Goal: Task Accomplishment & Management: Manage account settings

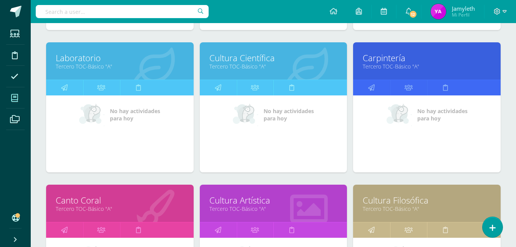
scroll to position [384, 0]
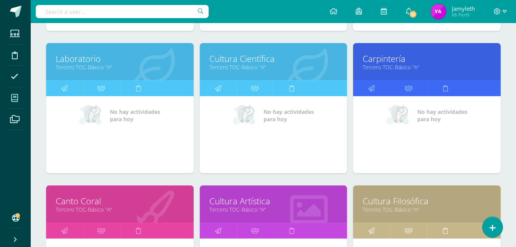
click at [400, 55] on link "Carpintería" at bounding box center [427, 59] width 128 height 12
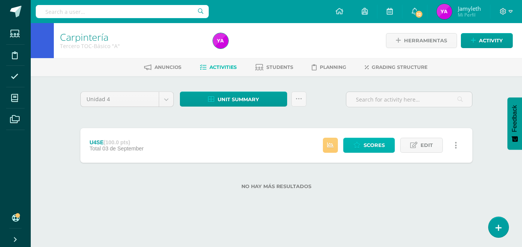
click at [374, 146] on span "Scores" at bounding box center [374, 145] width 21 height 14
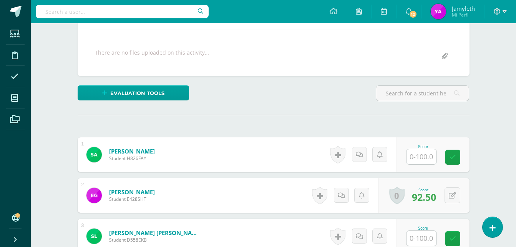
scroll to position [181, 0]
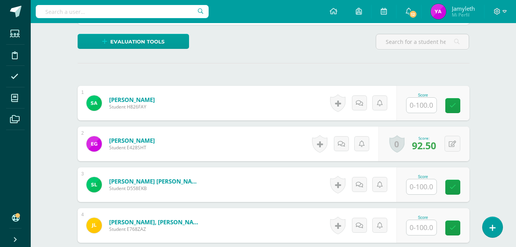
click at [252, 100] on form "Aguirre Leon, Santos Student H826FAY Score 0 Badges Badges obtained" at bounding box center [274, 103] width 392 height 35
click at [432, 110] on input "text" at bounding box center [425, 105] width 31 height 15
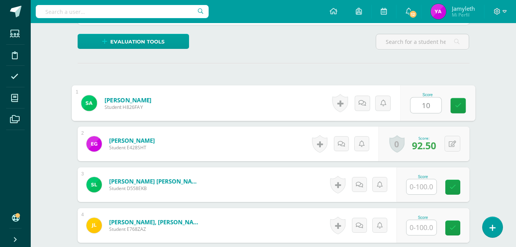
type input "100"
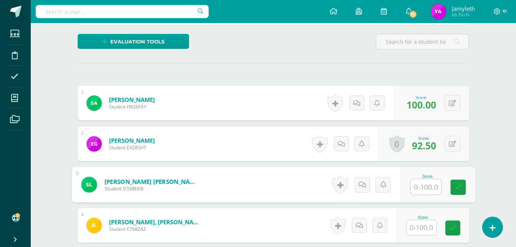
click at [423, 184] on input "text" at bounding box center [425, 186] width 31 height 15
drag, startPoint x: 230, startPoint y: 75, endPoint x: 271, endPoint y: 90, distance: 43.4
click at [230, 75] on div "¿Estás seguro que quieres eliminar esta actividad? Esto borrará la actividad y …" at bounding box center [274, 173] width 398 height 527
click at [414, 184] on input "text" at bounding box center [422, 186] width 30 height 15
type input "80"
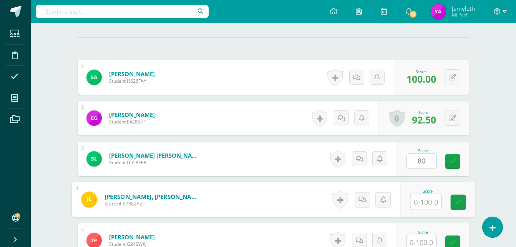
scroll to position [258, 0]
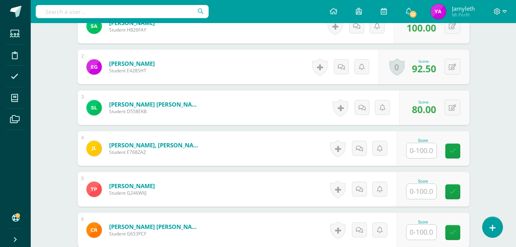
click at [56, 93] on div "Carpintería Tercero TOC-Básico "A" Herramientas Detalle de asistencias Activity…" at bounding box center [273, 70] width 485 height 611
drag, startPoint x: 431, startPoint y: 152, endPoint x: 419, endPoint y: 152, distance: 11.5
click at [430, 152] on input "text" at bounding box center [422, 150] width 30 height 15
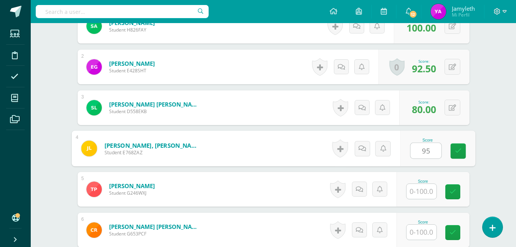
type input "95"
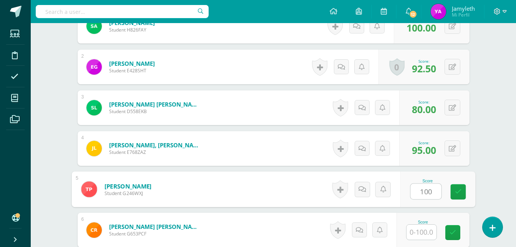
type input "100"
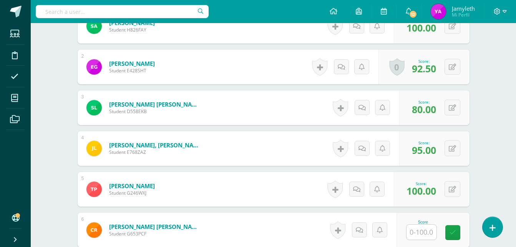
click at [54, 128] on div "Carpintería Tercero TOC-Básico "A" Herramientas Detalle de asistencias Activity…" at bounding box center [273, 70] width 485 height 611
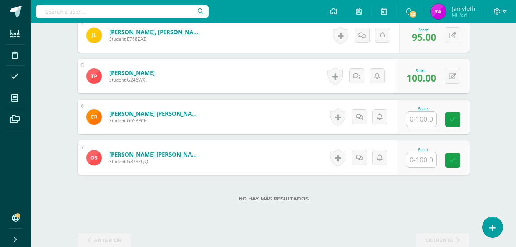
scroll to position [387, 0]
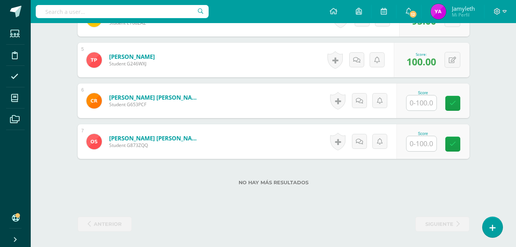
click at [417, 105] on input "text" at bounding box center [422, 102] width 30 height 15
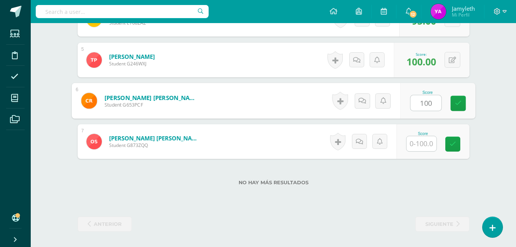
type input "100"
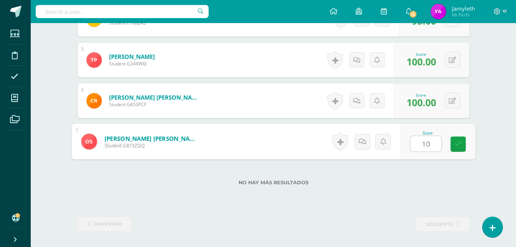
type input "100"
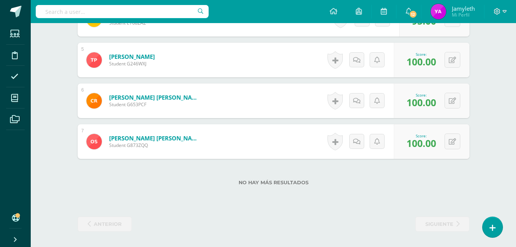
click at [379, 177] on div "No hay más resultados" at bounding box center [274, 177] width 392 height 36
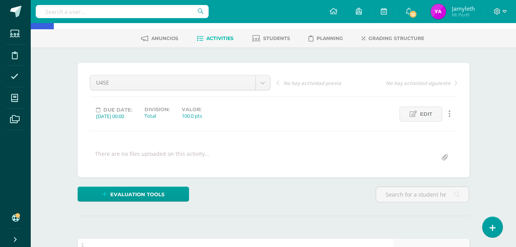
scroll to position [0, 0]
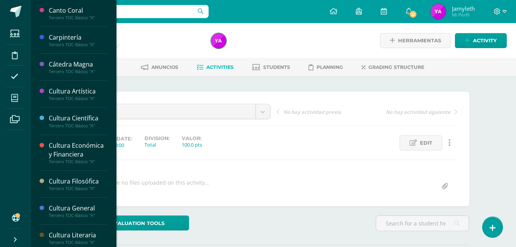
click at [16, 96] on icon at bounding box center [14, 98] width 7 height 8
